Goal: Task Accomplishment & Management: Manage account settings

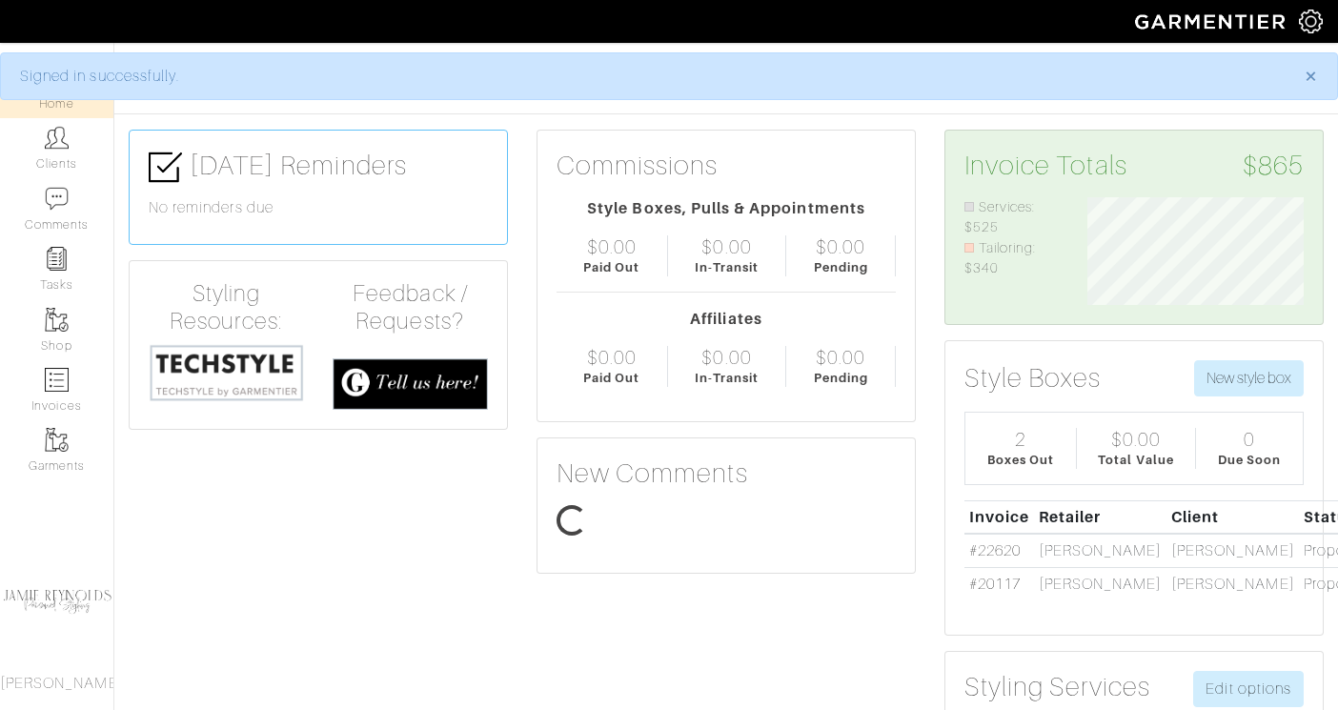
scroll to position [108, 245]
click at [60, 151] on link "Clients" at bounding box center [56, 148] width 113 height 60
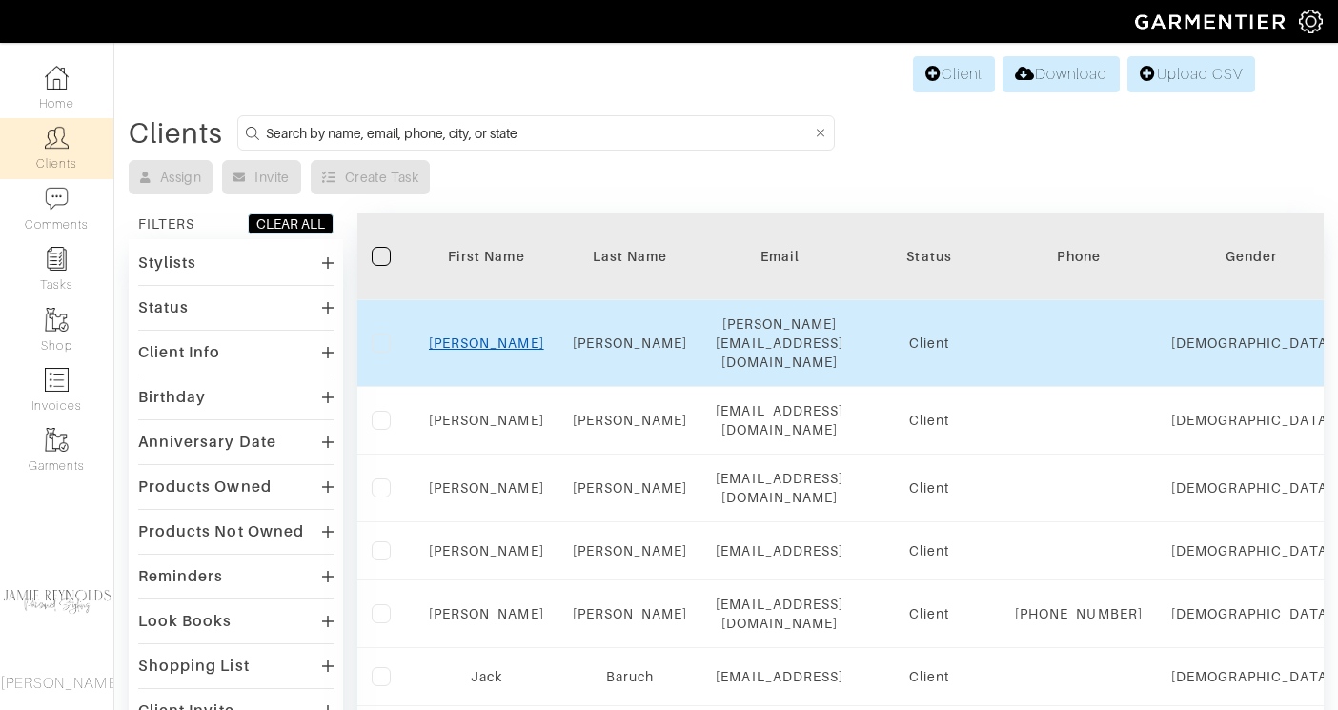
click at [492, 335] on link "[PERSON_NAME]" at bounding box center [486, 342] width 115 height 15
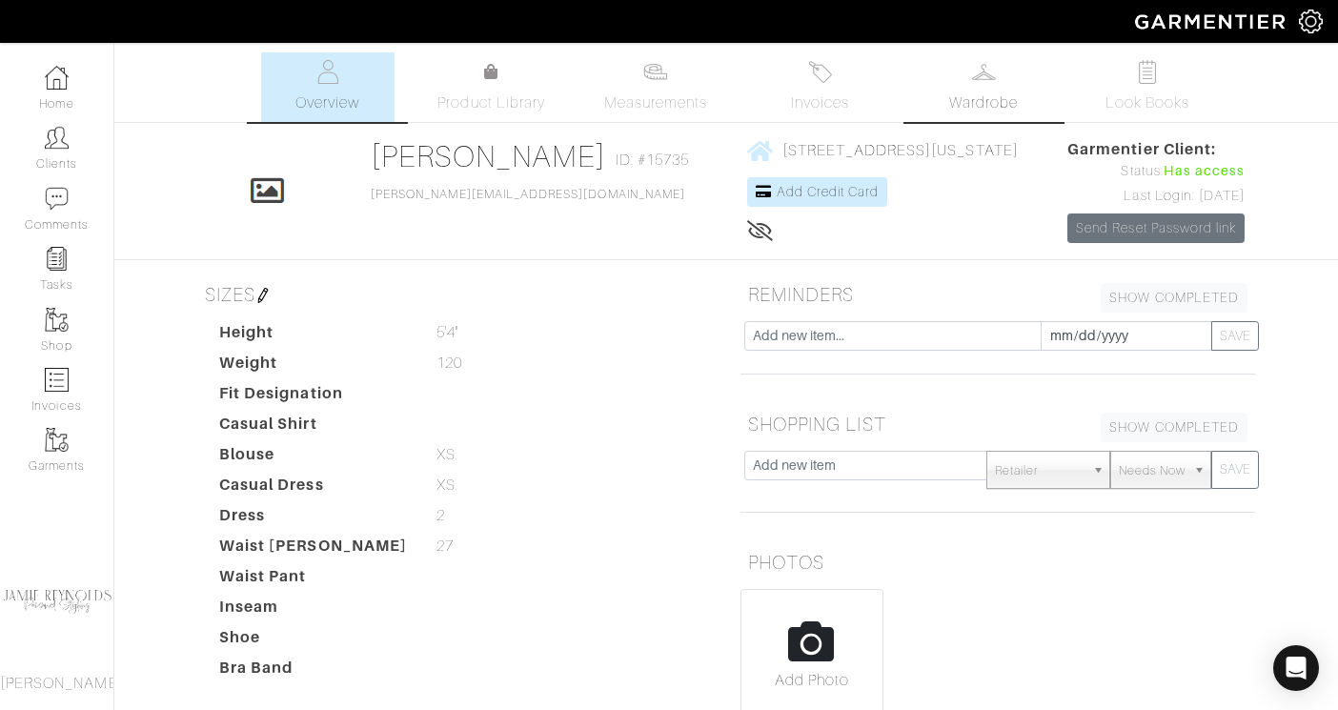
click at [952, 83] on link "Wardrobe" at bounding box center [983, 87] width 133 height 70
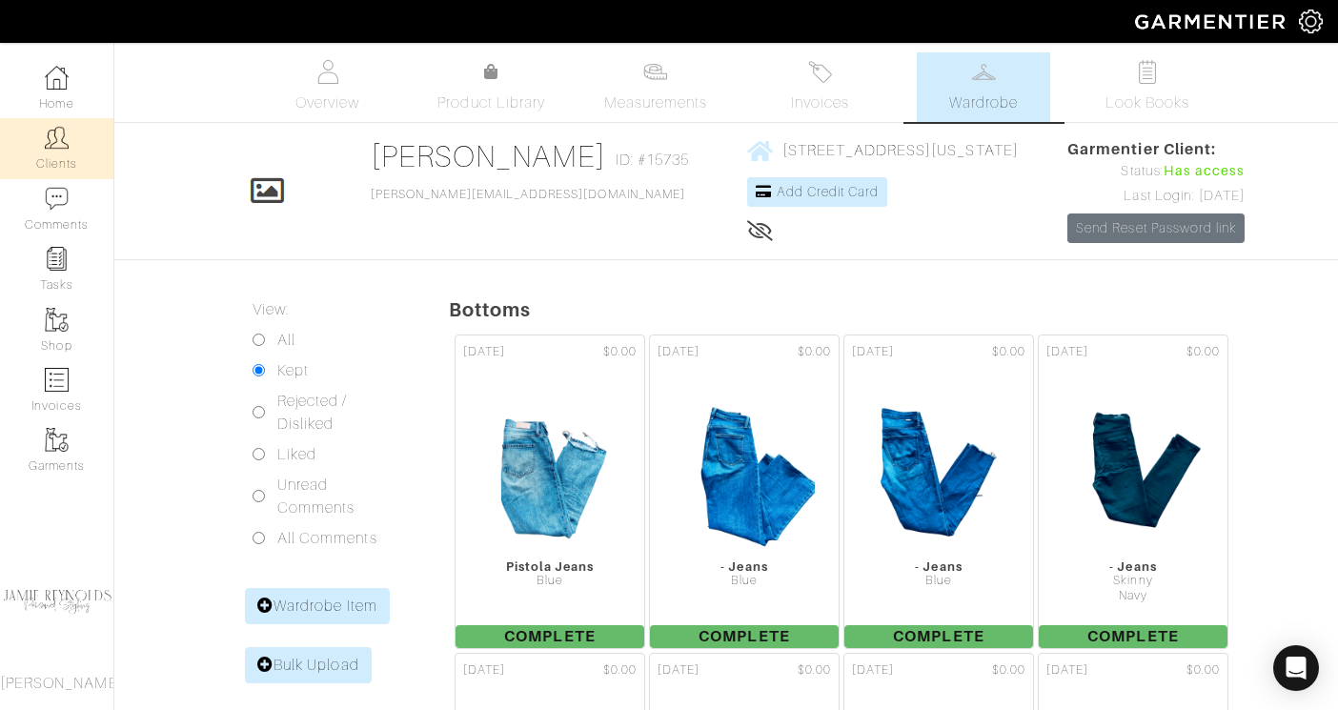
click at [71, 164] on link "Clients" at bounding box center [56, 148] width 113 height 60
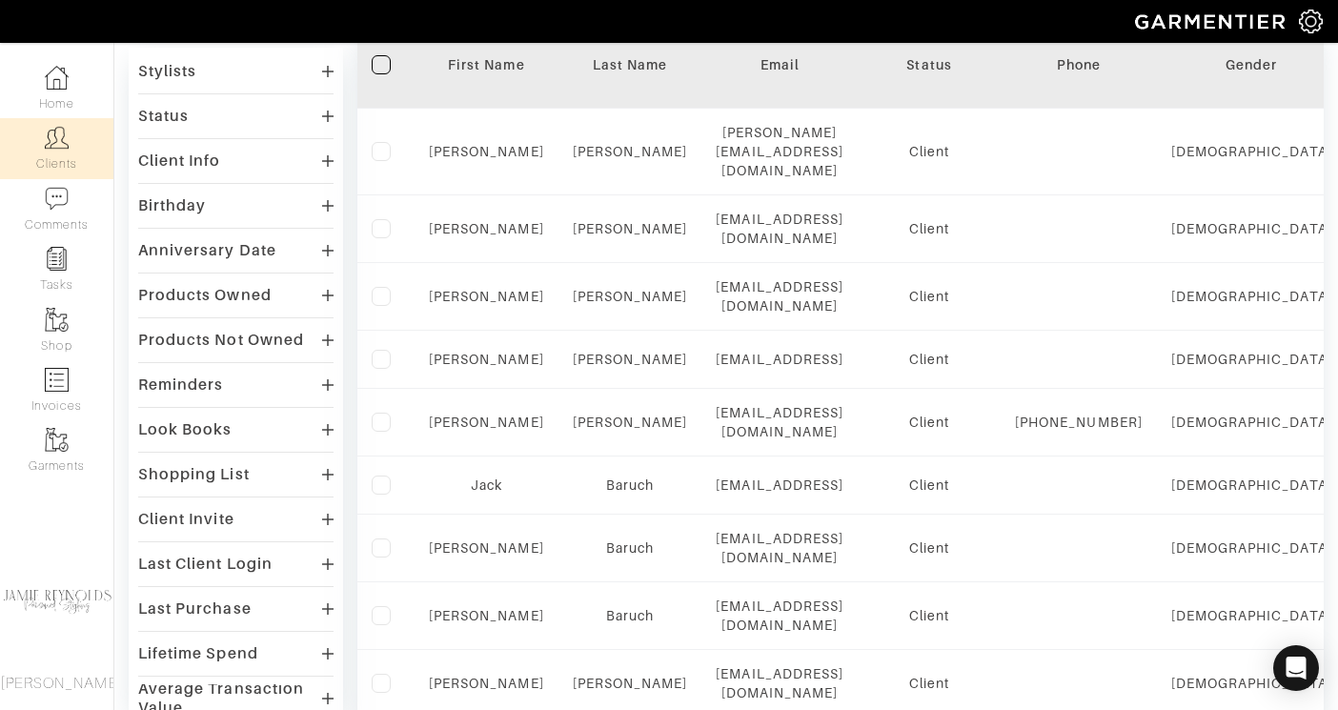
scroll to position [203, 0]
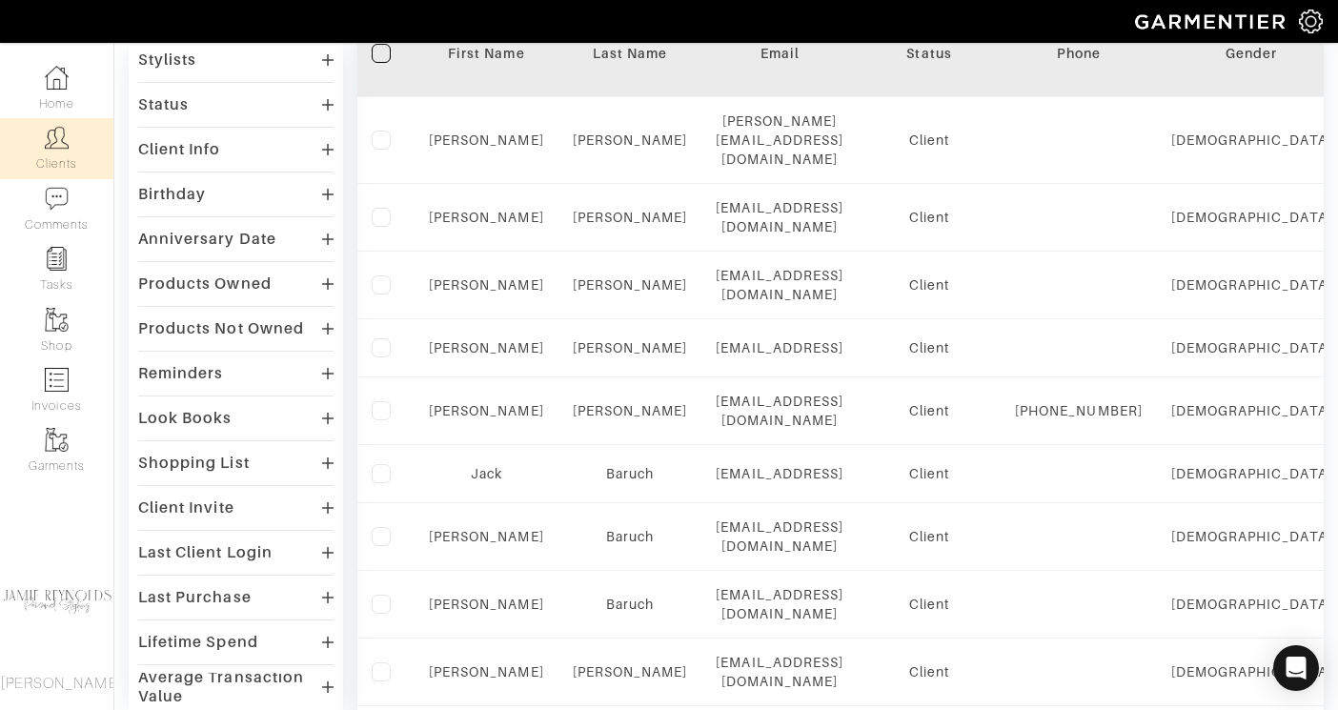
click at [235, 290] on div "Products Owned" at bounding box center [204, 283] width 133 height 19
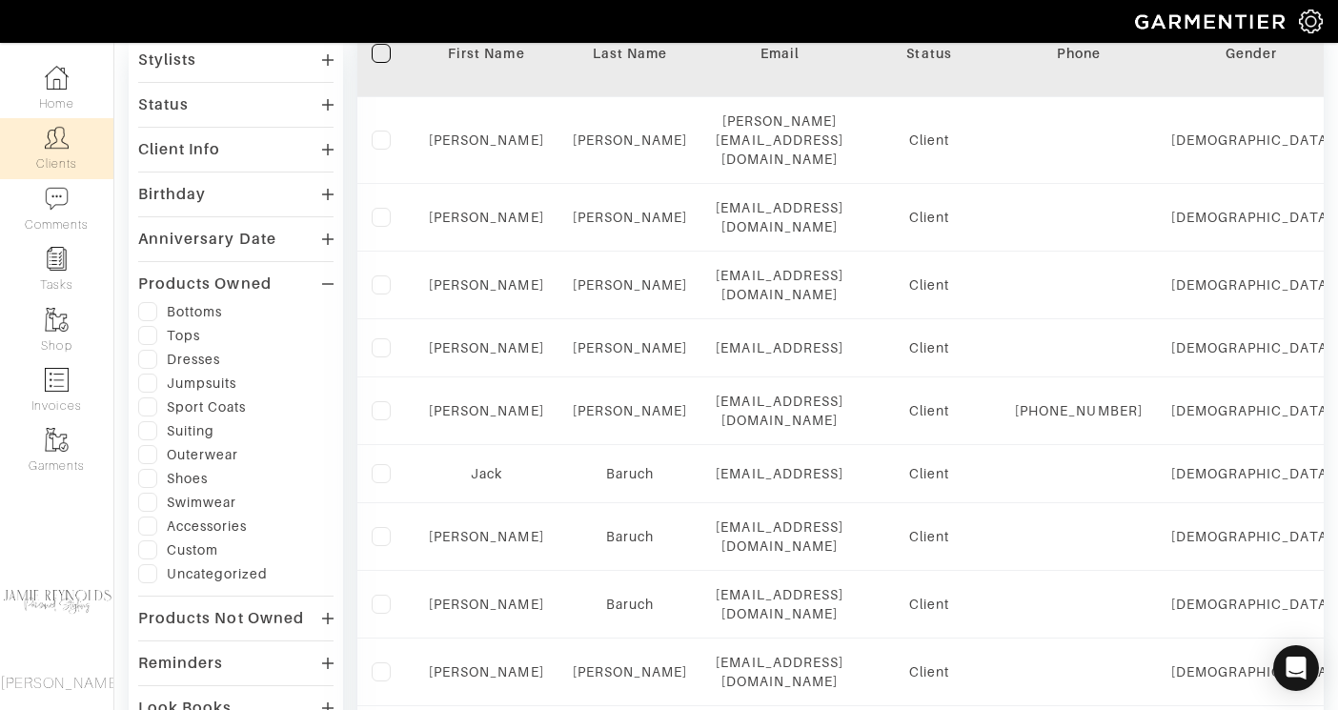
click at [235, 283] on div "Products Owned" at bounding box center [204, 283] width 133 height 19
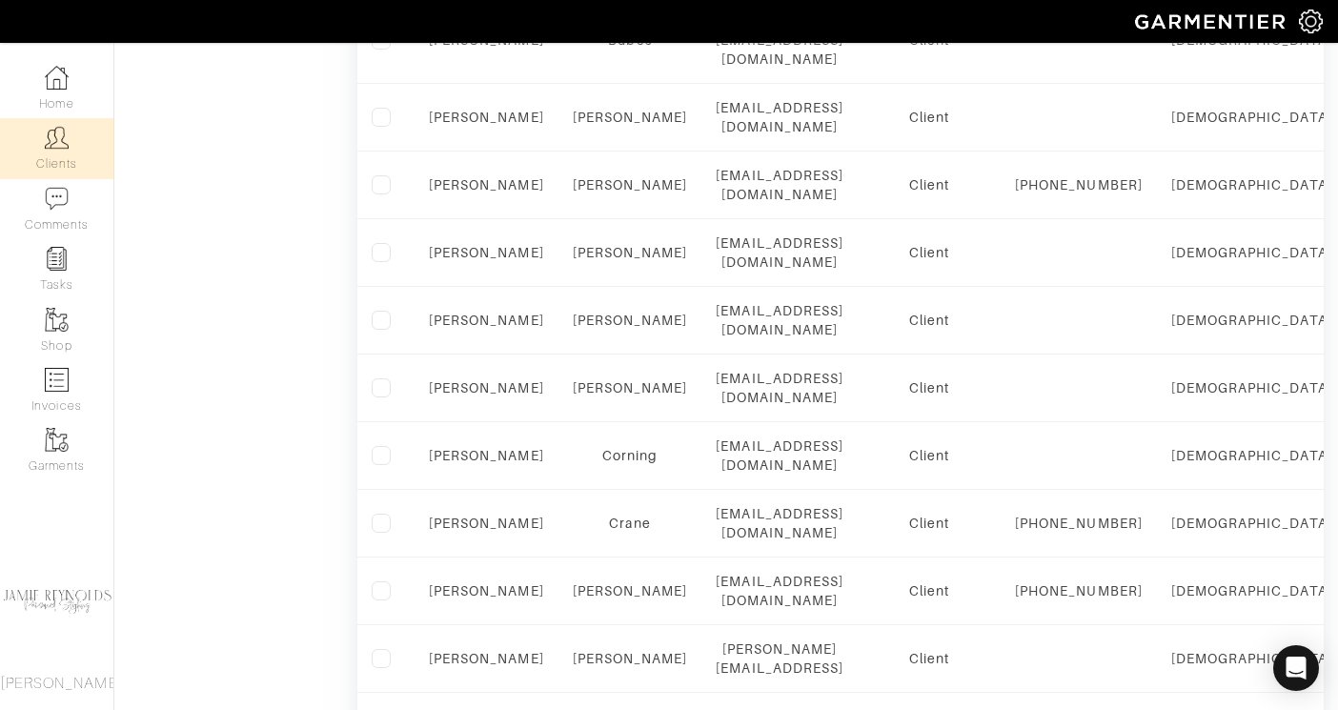
scroll to position [1394, 0]
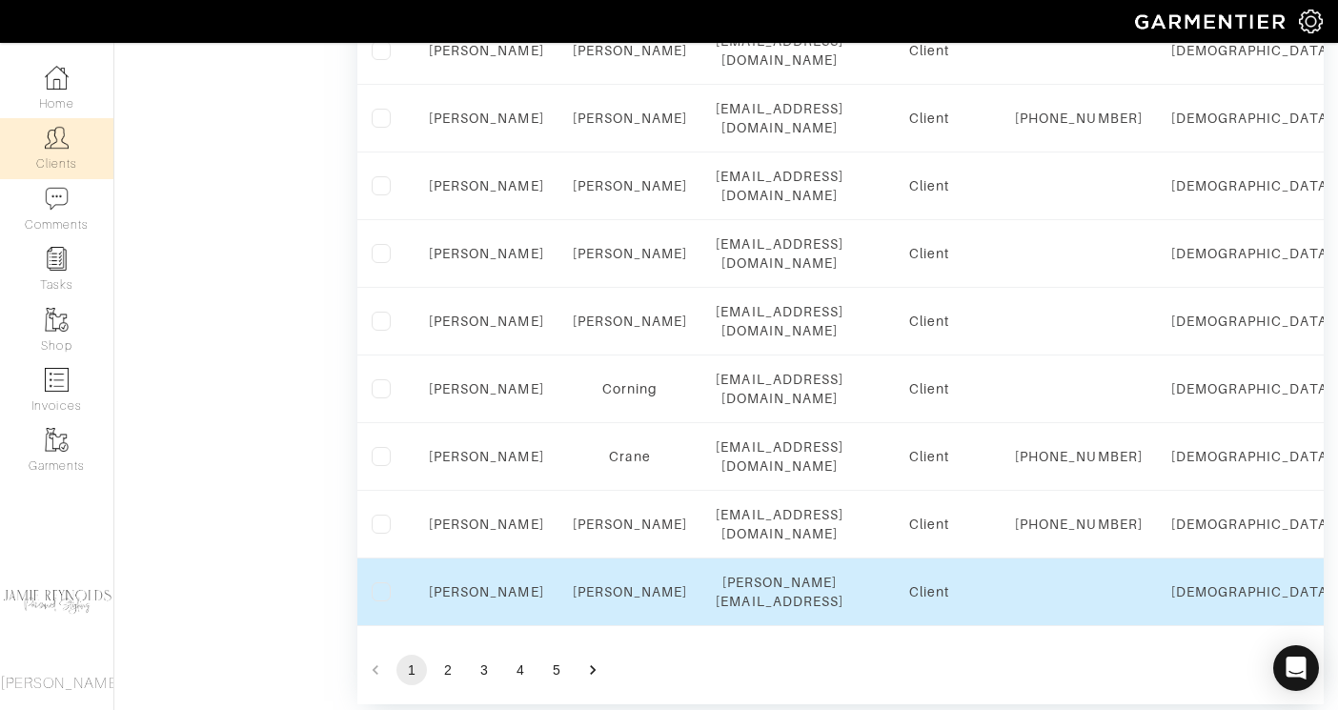
click at [588, 582] on div "Cruz" at bounding box center [630, 591] width 115 height 19
click at [610, 582] on div "Cruz" at bounding box center [630, 591] width 115 height 19
click at [490, 582] on div "Shane" at bounding box center [486, 591] width 115 height 19
click at [490, 584] on link "Shane" at bounding box center [486, 591] width 115 height 15
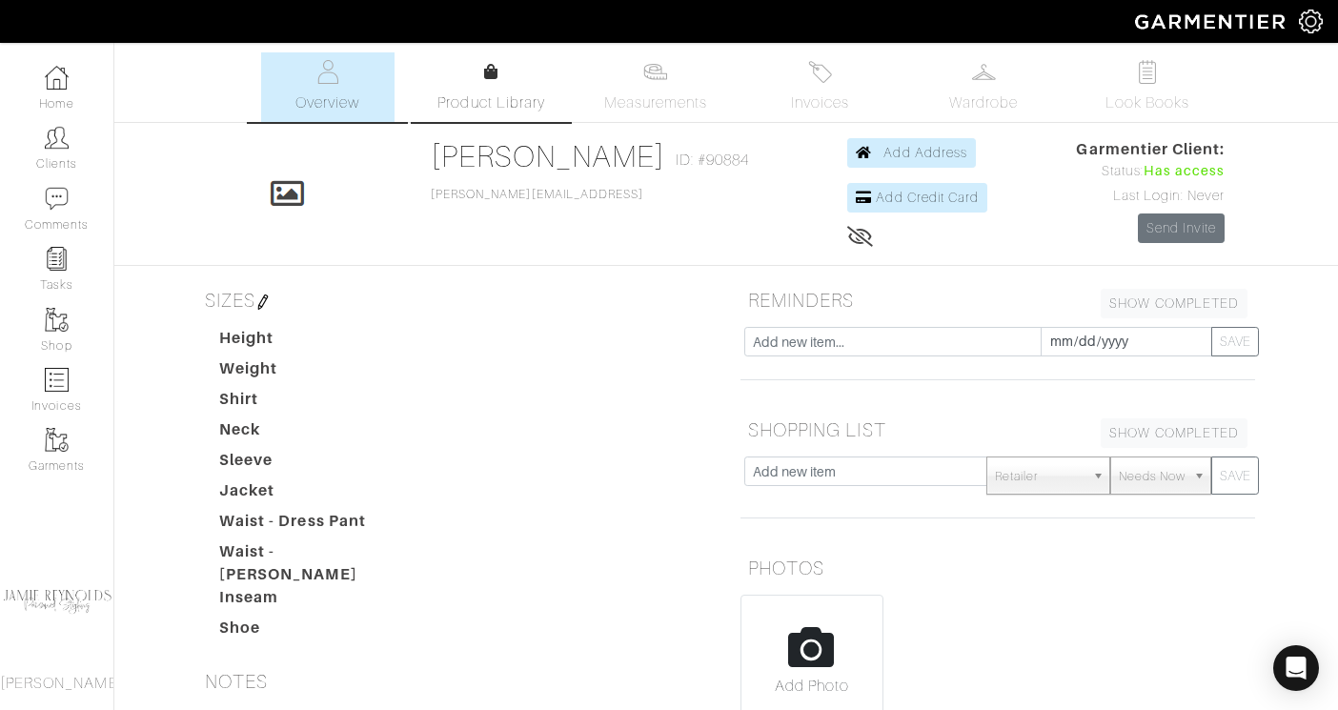
click at [509, 80] on link "Product Library" at bounding box center [491, 87] width 133 height 53
click at [950, 97] on span "Wardrobe" at bounding box center [983, 102] width 69 height 23
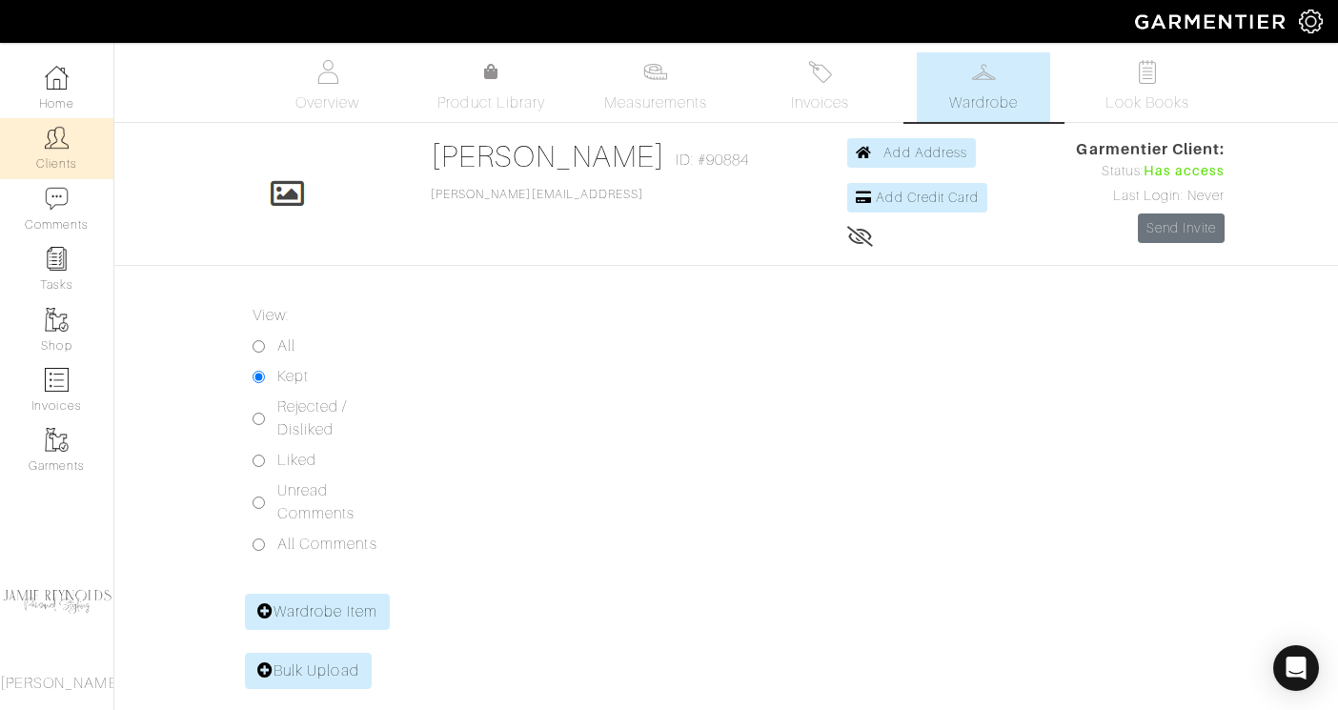
click at [51, 146] on img at bounding box center [57, 138] width 24 height 24
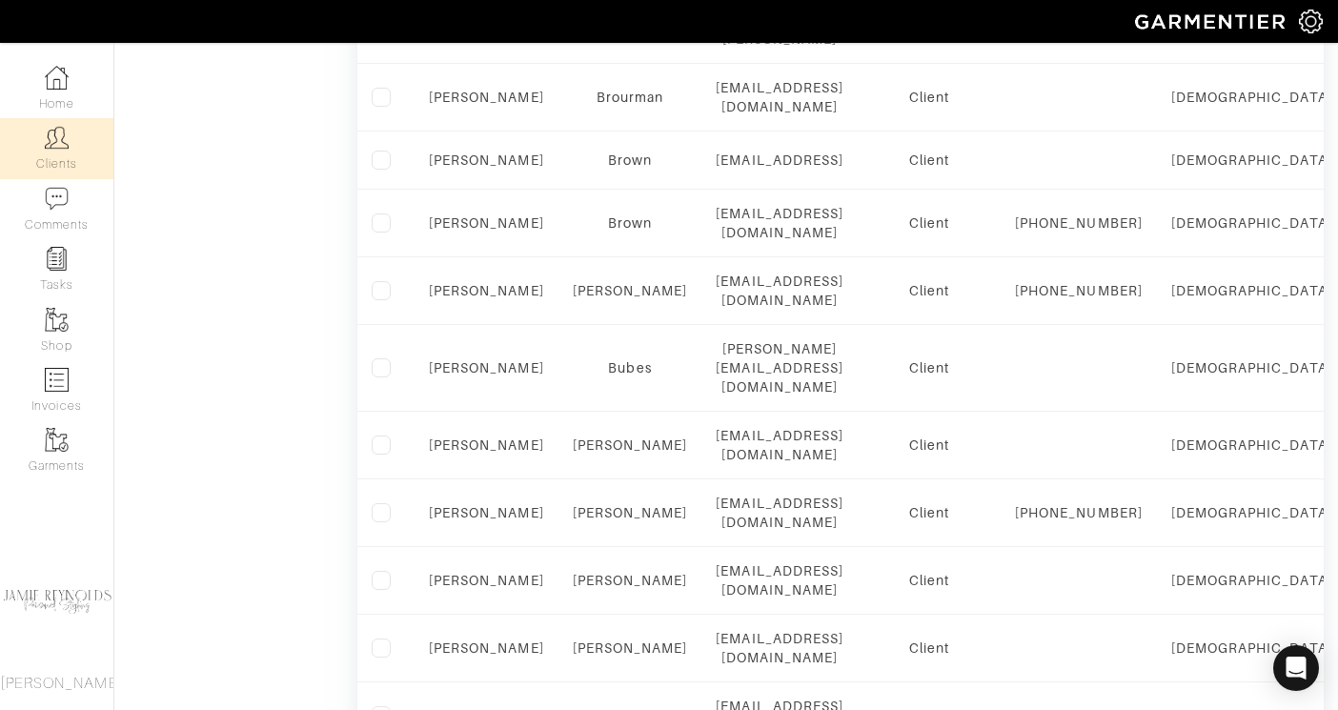
scroll to position [1394, 0]
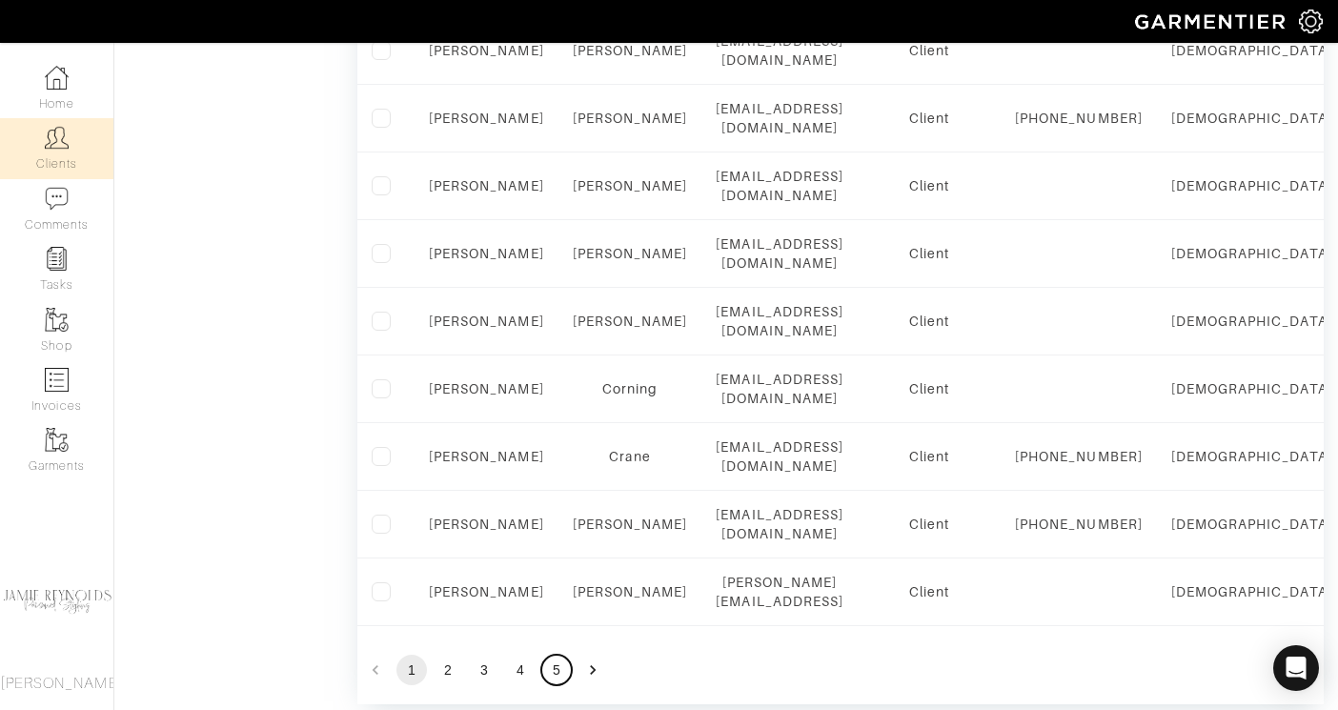
click at [559, 655] on button "5" at bounding box center [556, 670] width 30 height 30
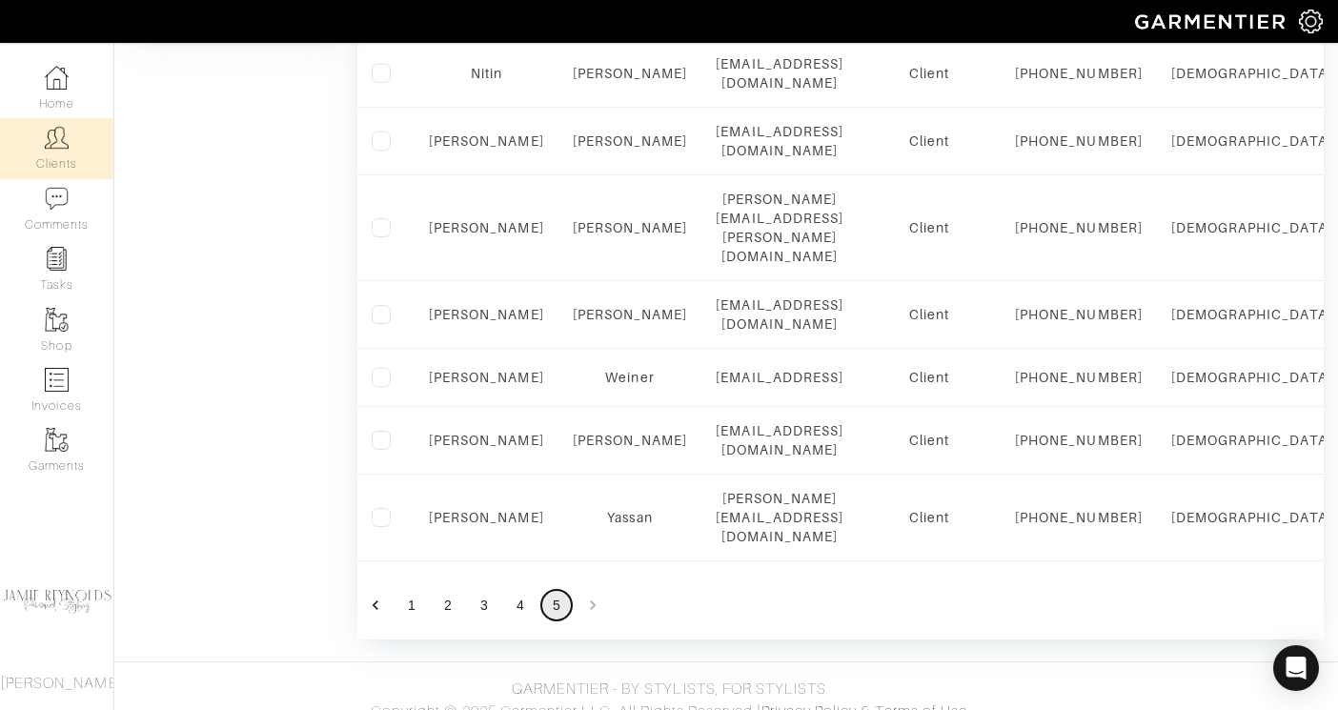
scroll to position [1003, 0]
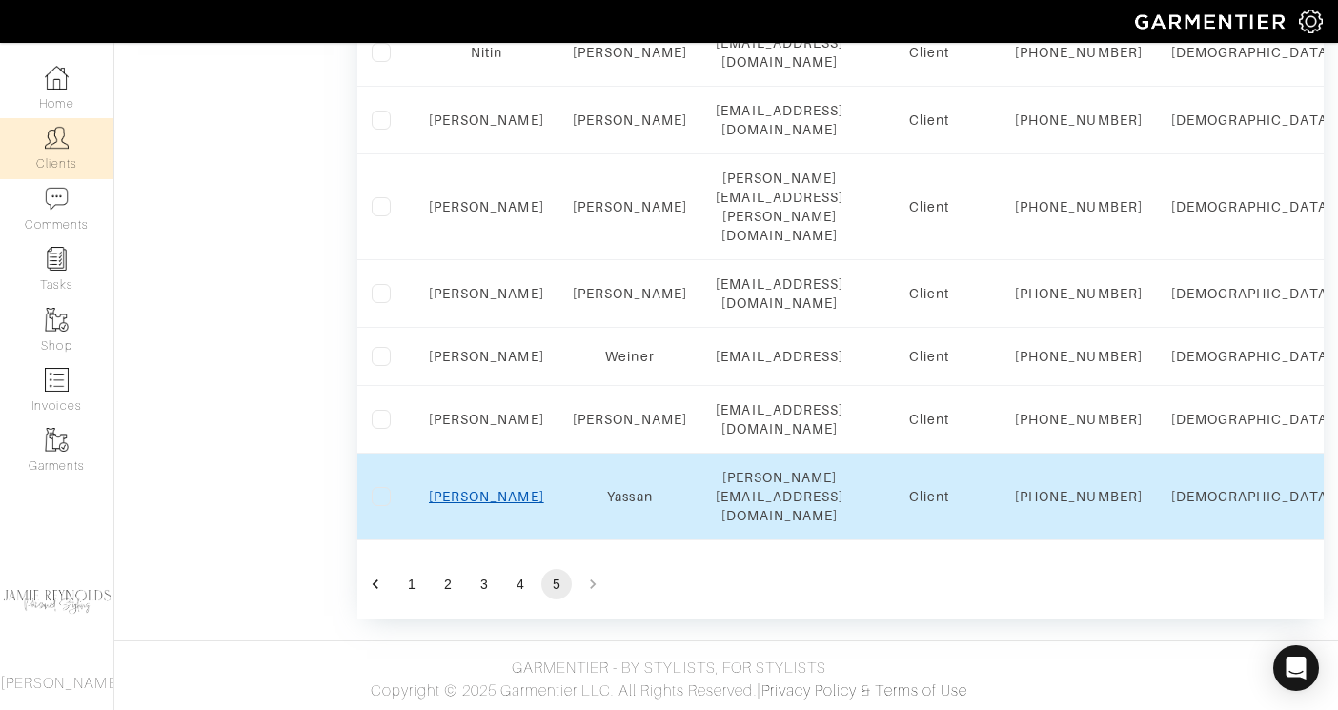
click at [483, 494] on link "Nick" at bounding box center [486, 496] width 115 height 15
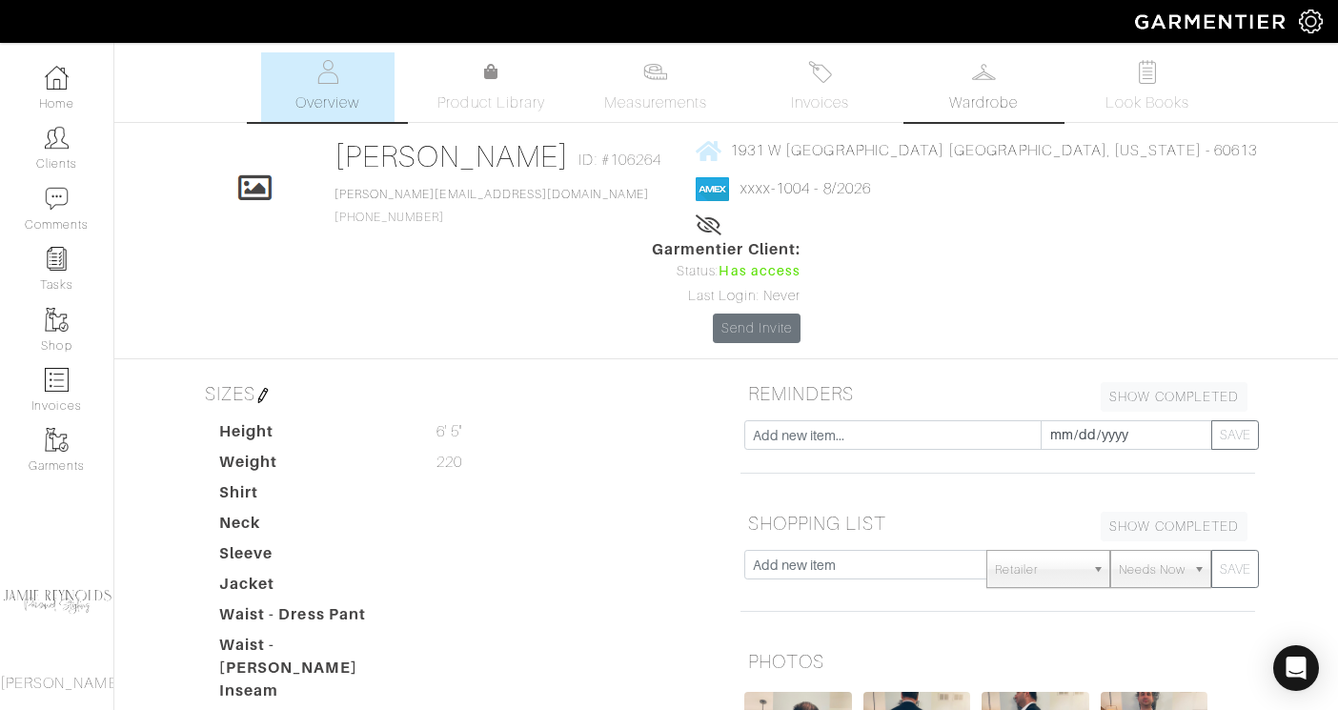
click at [998, 86] on link "Wardrobe" at bounding box center [983, 87] width 133 height 70
